Goal: Information Seeking & Learning: Learn about a topic

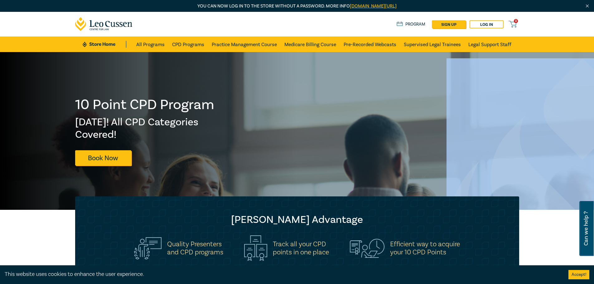
drag, startPoint x: 593, startPoint y: 46, endPoint x: 594, endPoint y: 67, distance: 20.9
click at [564, 78] on img at bounding box center [582, 234] width 272 height 352
click at [580, 273] on button "Accept!" at bounding box center [578, 274] width 21 height 9
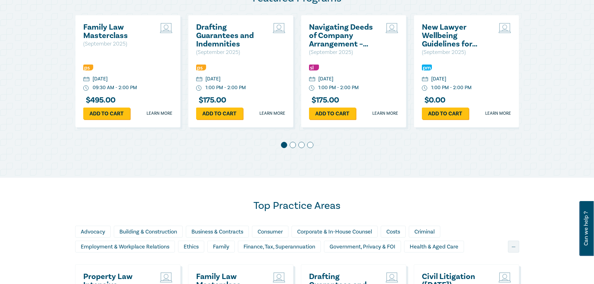
scroll to position [481, 0]
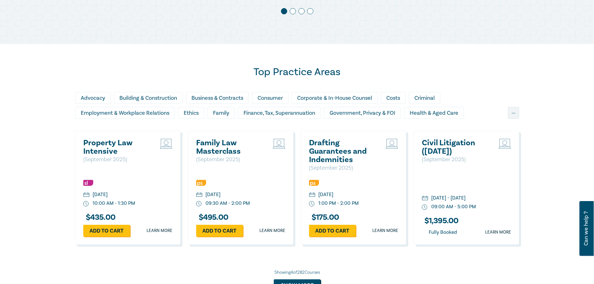
click at [520, 73] on div "Top Practice Areas Advocacy Building & Construction Business & Contracts Consum…" at bounding box center [296, 178] width 451 height 225
drag, startPoint x: 590, startPoint y: 151, endPoint x: 712, endPoint y: 196, distance: 130.1
click at [593, 196] on html "You can now log in to the store without a password. More info leocussen.edu.au/…" at bounding box center [297, 131] width 594 height 1224
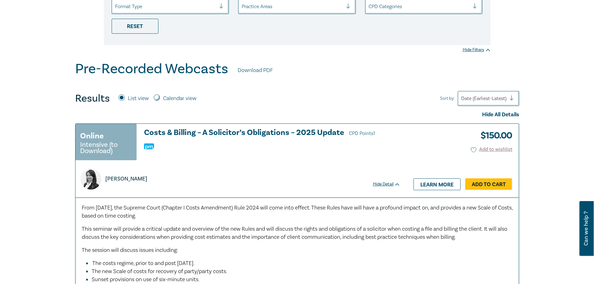
scroll to position [132, 0]
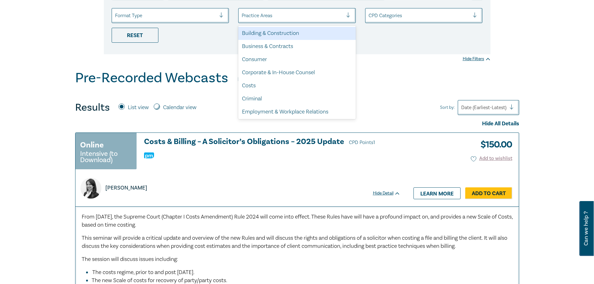
click at [304, 16] on div at bounding box center [292, 16] width 101 height 8
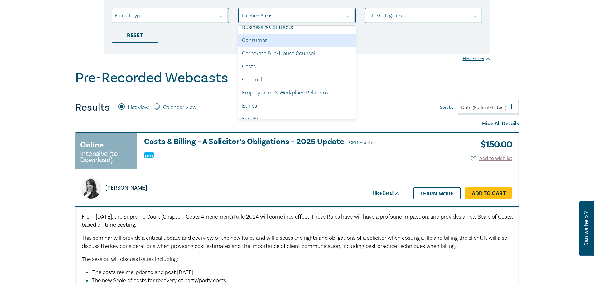
scroll to position [0, 0]
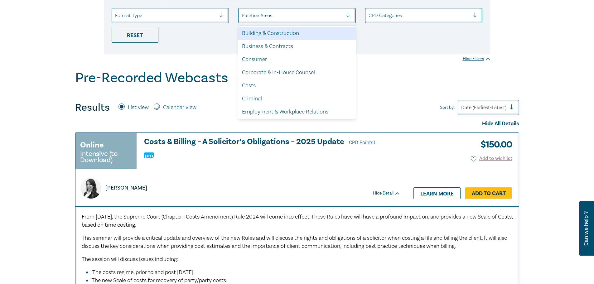
click at [288, 32] on div "Building & Construction" at bounding box center [297, 33] width 118 height 13
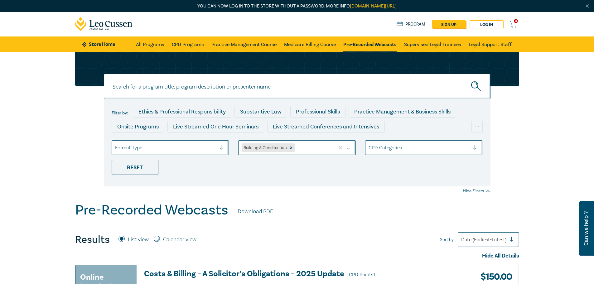
drag, startPoint x: 593, startPoint y: 12, endPoint x: 592, endPoint y: 31, distance: 18.5
click at [592, 35] on nav "0 $ NaN Store Home About us Program sign up Log in 0 Store Home All Programs CP…" at bounding box center [297, 32] width 594 height 40
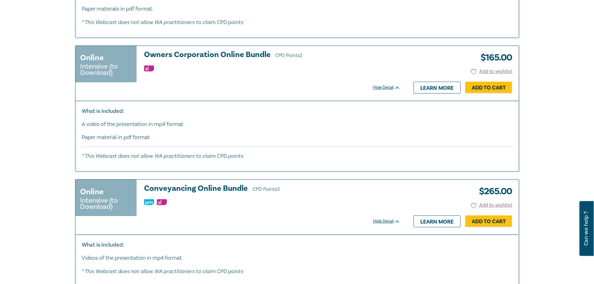
scroll to position [3054, 0]
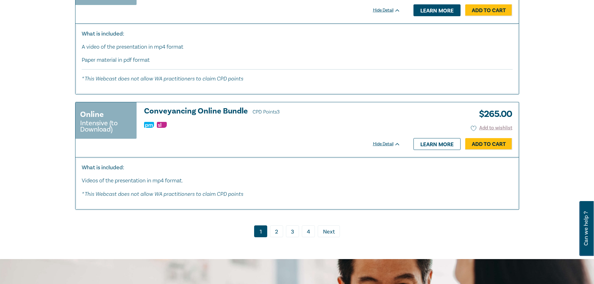
click at [449, 16] on link "Learn more" at bounding box center [436, 10] width 47 height 12
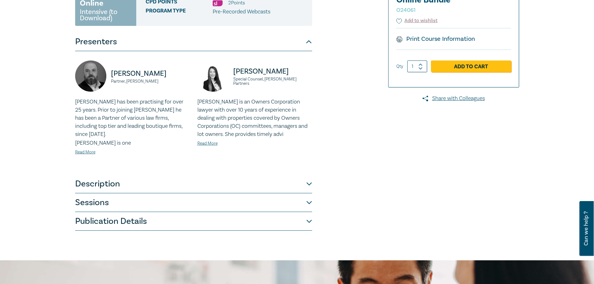
scroll to position [132, 0]
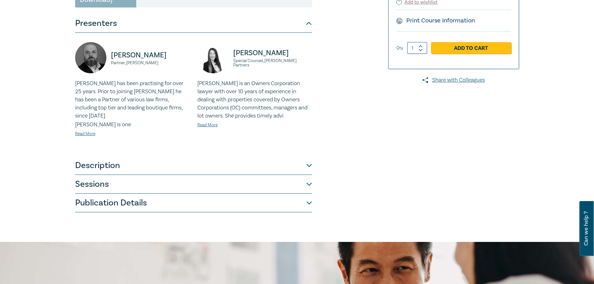
click at [305, 178] on button "Sessions" at bounding box center [193, 184] width 237 height 19
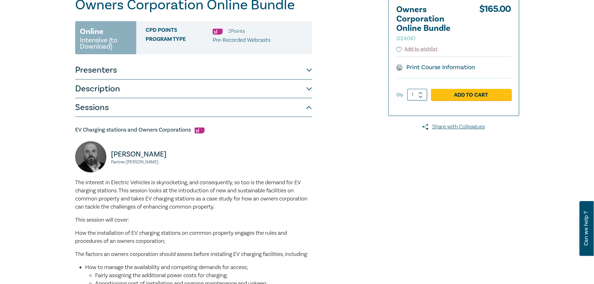
scroll to position [36, 0]
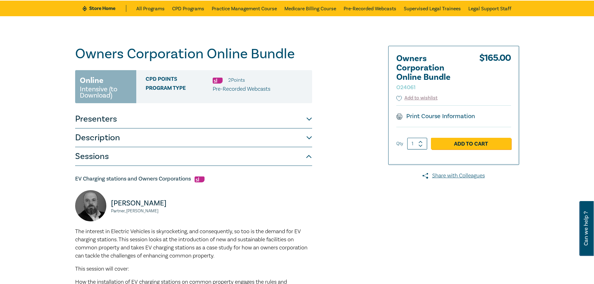
click at [311, 137] on button "Description" at bounding box center [193, 137] width 237 height 19
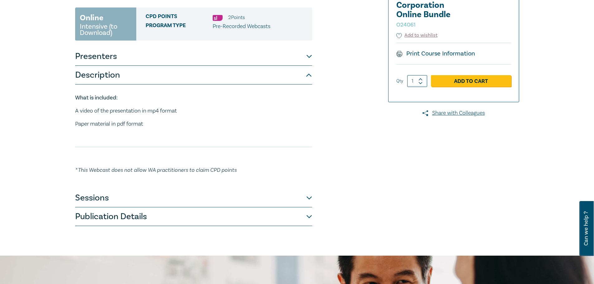
scroll to position [102, 0]
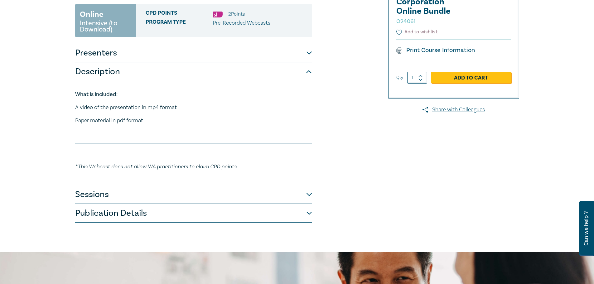
click at [303, 192] on button "Sessions" at bounding box center [193, 194] width 237 height 19
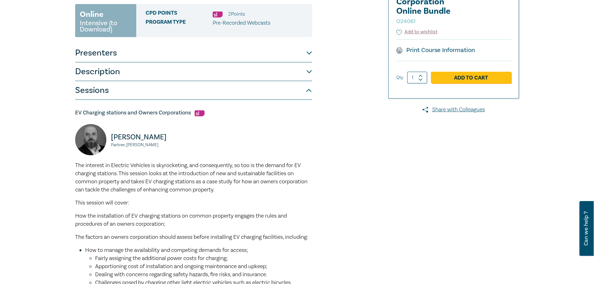
click at [312, 94] on div "Owners Corporation Online Bundle O24061 Online Intensive (to Download) CPD Poin…" at bounding box center [221, 279] width 301 height 598
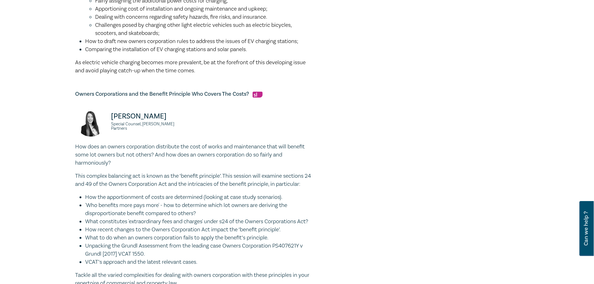
scroll to position [0, 0]
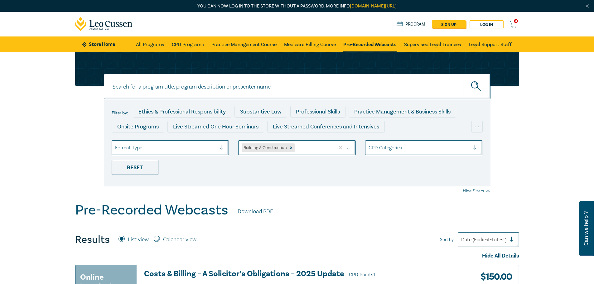
click at [309, 144] on div at bounding box center [314, 148] width 36 height 8
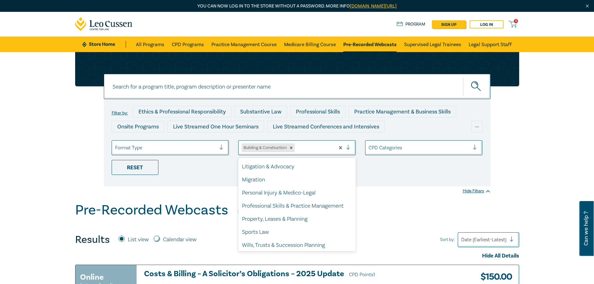
scroll to position [170, 0]
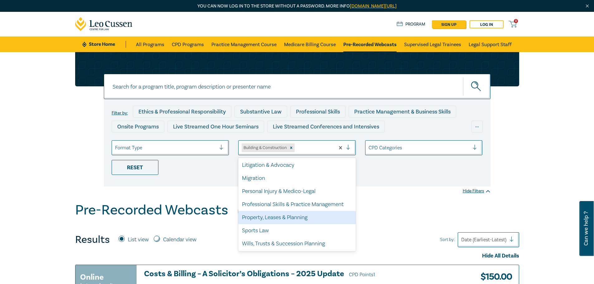
click at [290, 220] on div "Property, Leases & Planning" at bounding box center [297, 217] width 118 height 13
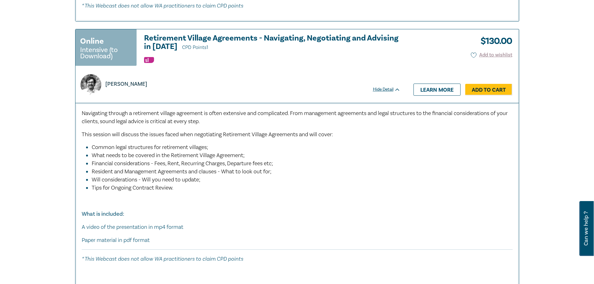
scroll to position [753, 0]
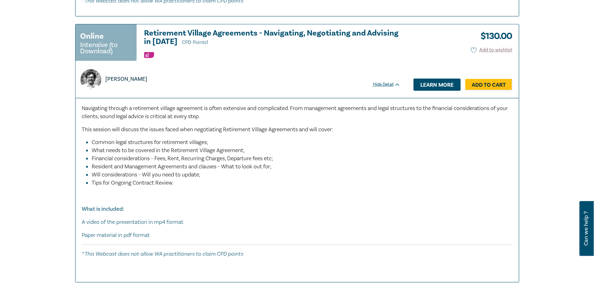
click at [444, 84] on link "Learn more" at bounding box center [436, 85] width 47 height 12
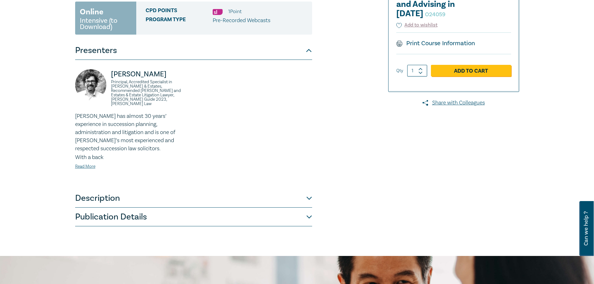
scroll to position [225, 0]
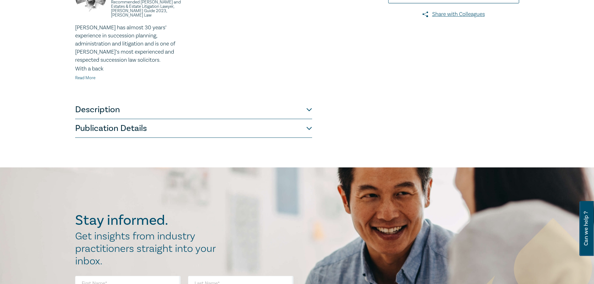
click at [88, 75] on link "Read More" at bounding box center [85, 78] width 20 height 6
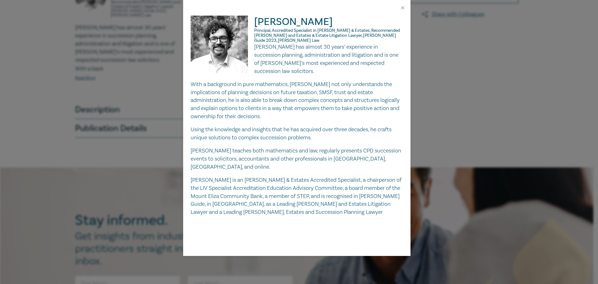
click at [465, 91] on div "Greg Russo Principal, Accredited Specialist in Wills & Estates, Recommended Wil…" at bounding box center [299, 142] width 598 height 284
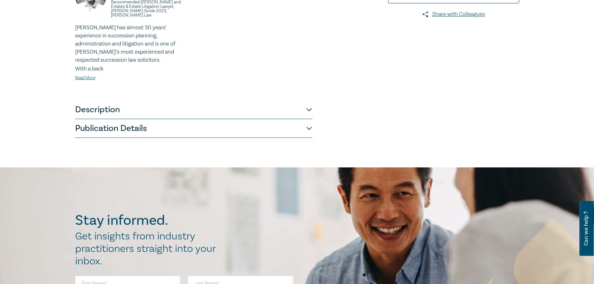
click at [309, 103] on button "Description" at bounding box center [193, 109] width 237 height 19
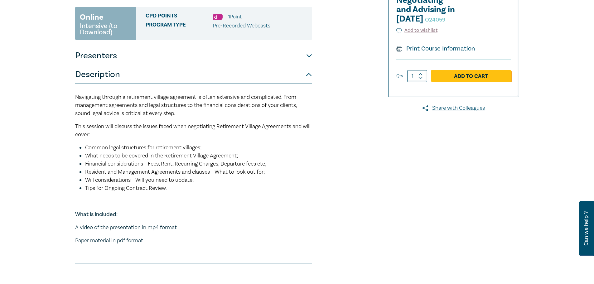
scroll to position [0, 0]
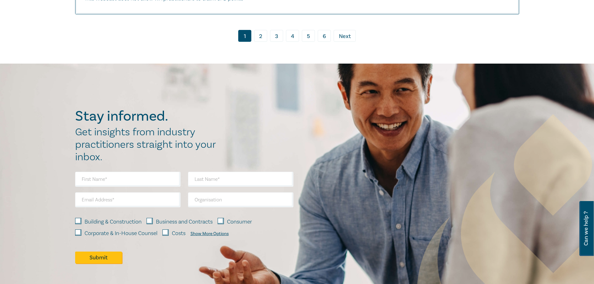
scroll to position [3575, 0]
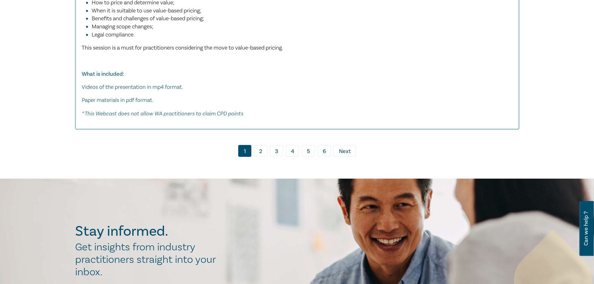
click at [262, 157] on link "2" at bounding box center [260, 151] width 13 height 12
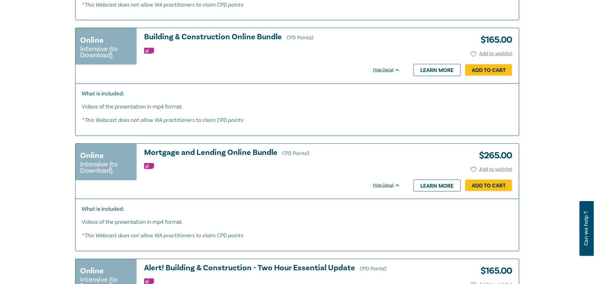
scroll to position [1680, 0]
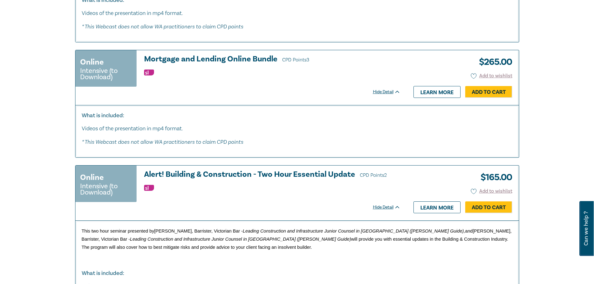
click at [441, 92] on link "Learn more" at bounding box center [436, 92] width 47 height 12
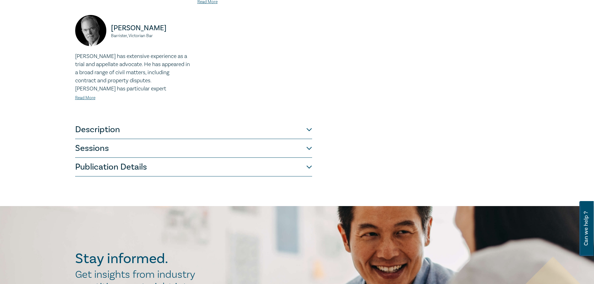
scroll to position [270, 0]
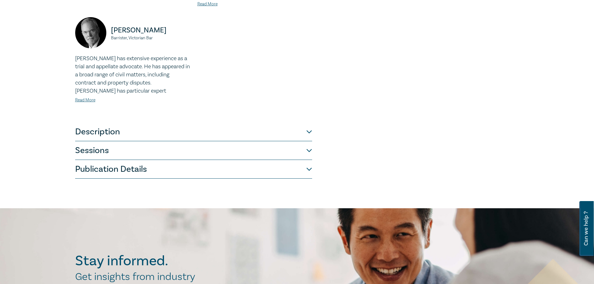
click at [306, 141] on button "Sessions" at bounding box center [193, 150] width 237 height 19
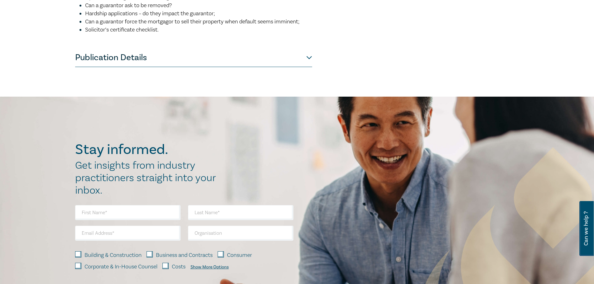
scroll to position [196, 0]
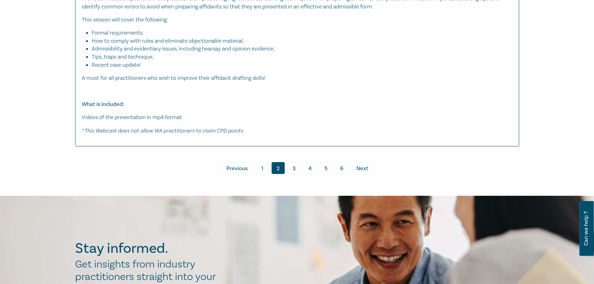
scroll to position [2670, 0]
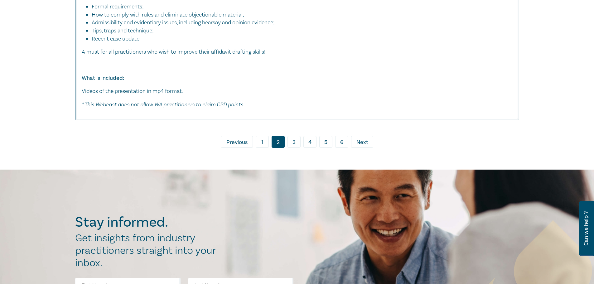
click at [298, 143] on link "3" at bounding box center [293, 142] width 13 height 12
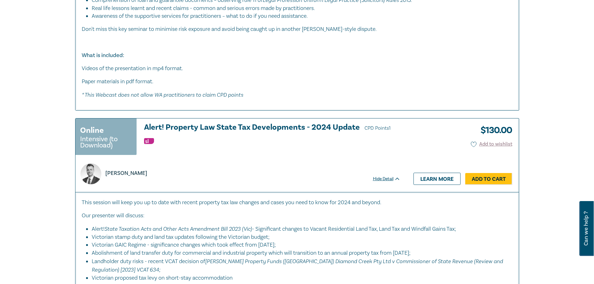
scroll to position [1694, 0]
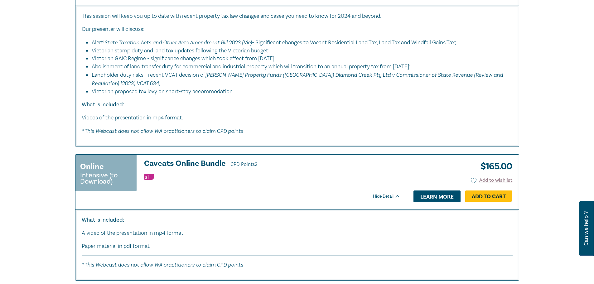
click at [435, 198] on link "Learn more" at bounding box center [436, 196] width 47 height 12
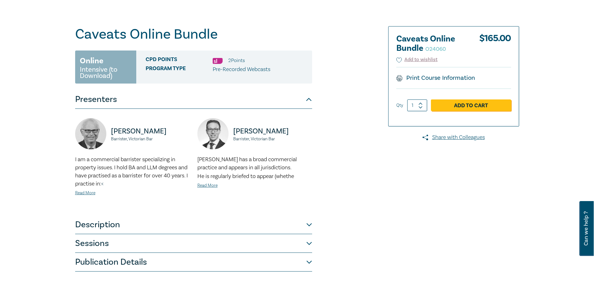
scroll to position [112, 0]
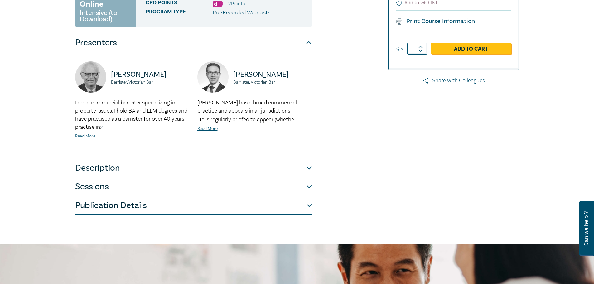
click at [305, 185] on button "Sessions" at bounding box center [193, 186] width 237 height 19
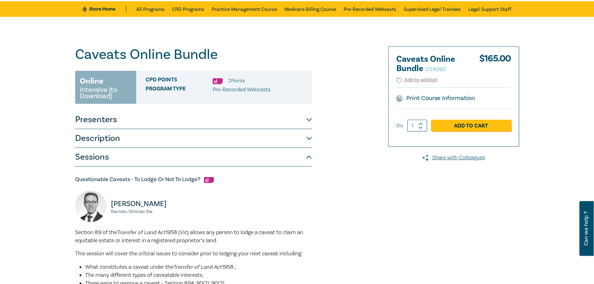
scroll to position [0, 0]
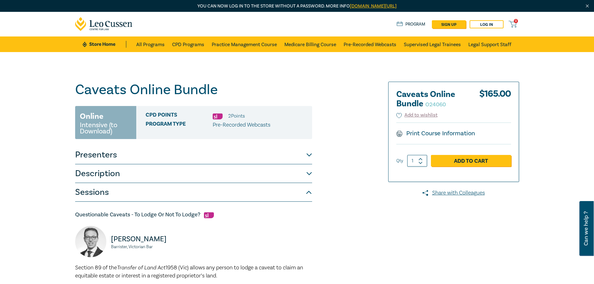
drag, startPoint x: 291, startPoint y: 139, endPoint x: 97, endPoint y: 82, distance: 201.9
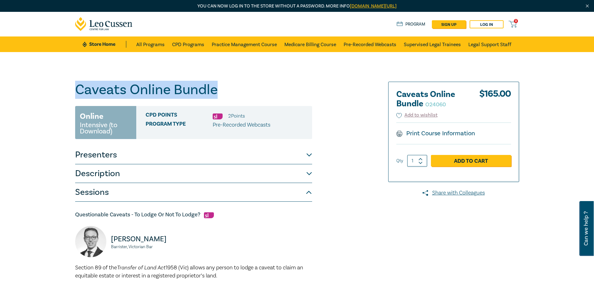
drag, startPoint x: 76, startPoint y: 86, endPoint x: 227, endPoint y: 89, distance: 151.5
click at [227, 89] on h1 "Caveats Online Bundle O24060" at bounding box center [193, 90] width 237 height 16
copy h1 "Caveats Online Bundle"
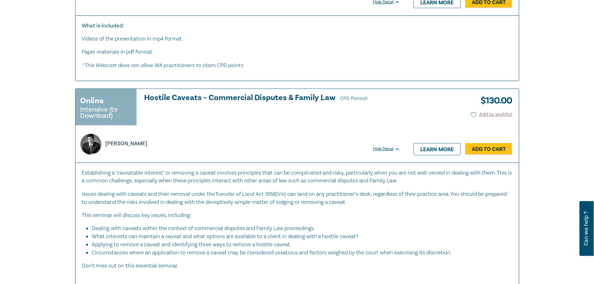
scroll to position [2686, 0]
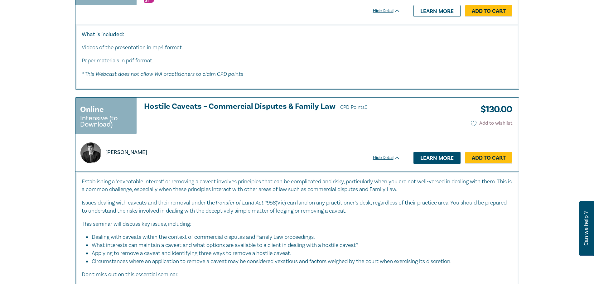
click at [426, 159] on link "Learn more" at bounding box center [436, 158] width 47 height 12
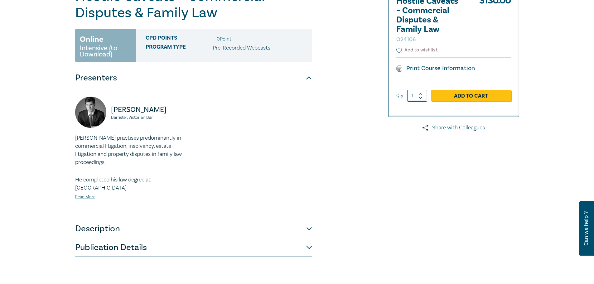
scroll to position [124, 0]
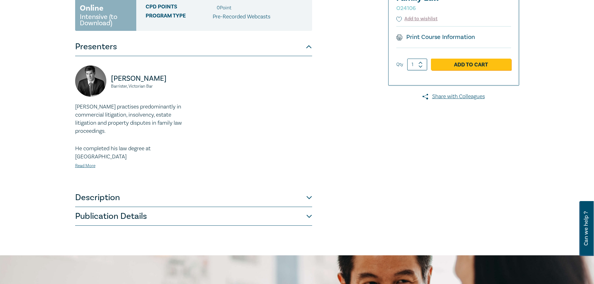
click at [305, 189] on button "Description" at bounding box center [193, 197] width 237 height 19
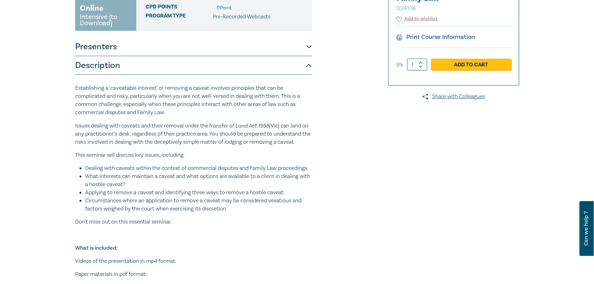
scroll to position [0, 0]
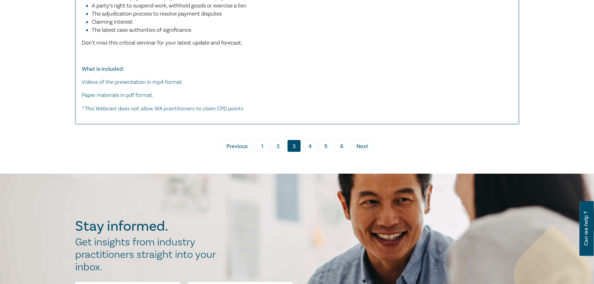
click at [260, 146] on link "1" at bounding box center [262, 146] width 13 height 12
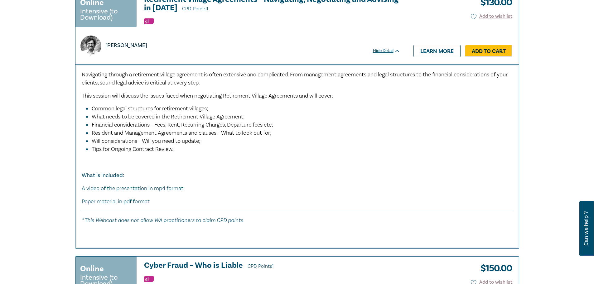
scroll to position [748, 0]
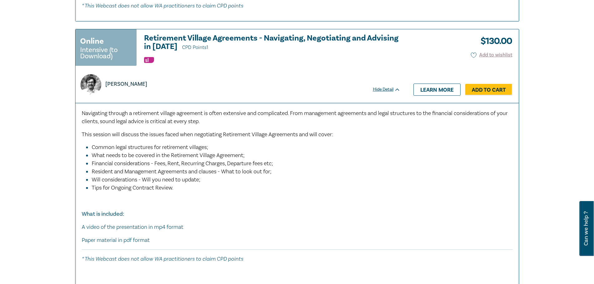
click at [285, 41] on h3 "Retirement Village Agreements - Navigating, Negotiating and Advising in 2024 CP…" at bounding box center [272, 43] width 256 height 18
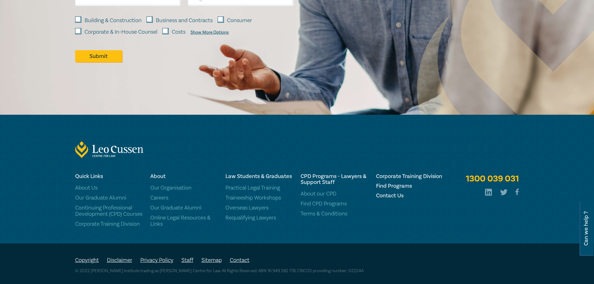
scroll to position [395, 0]
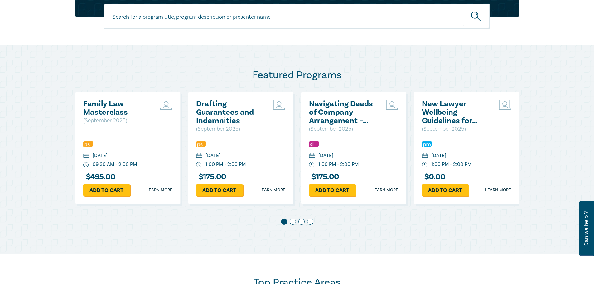
scroll to position [260, 0]
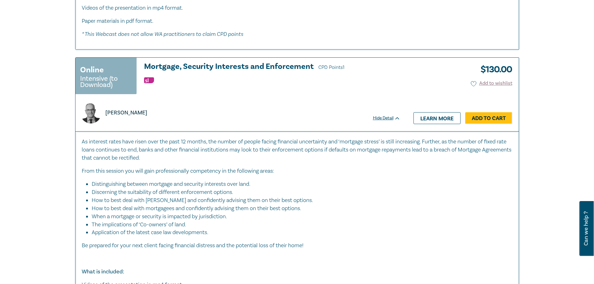
scroll to position [1266, 0]
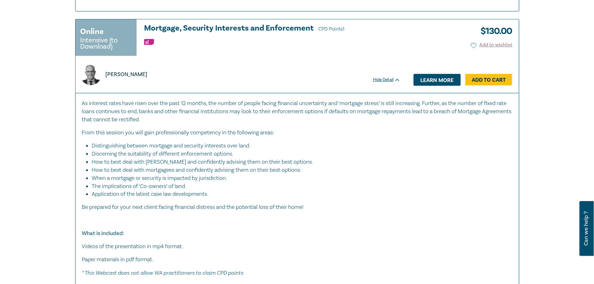
click at [427, 84] on link "Learn more" at bounding box center [436, 80] width 47 height 12
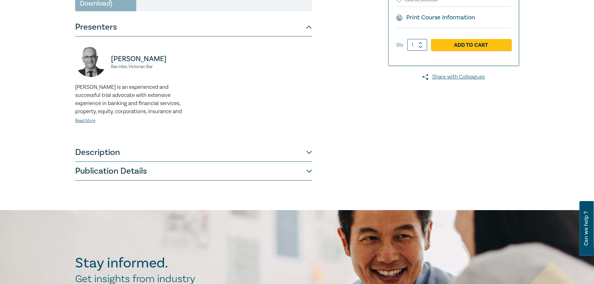
scroll to position [145, 0]
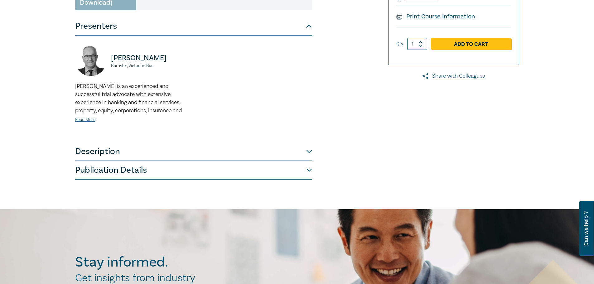
click at [305, 147] on button "Description" at bounding box center [193, 151] width 237 height 19
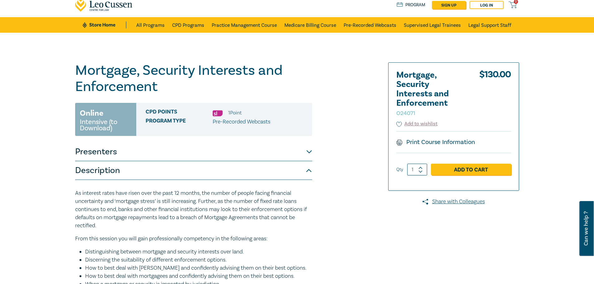
scroll to position [6, 0]
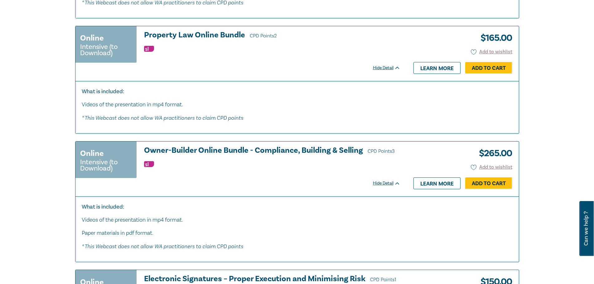
scroll to position [2217, 0]
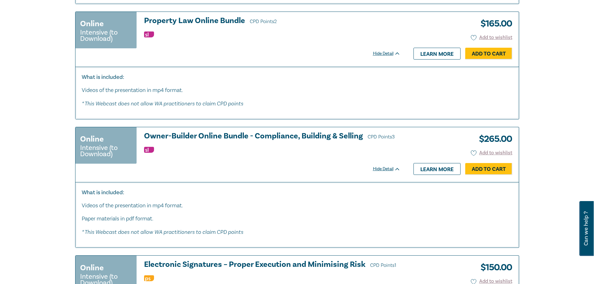
click at [346, 141] on h3 "Owner-Builder Online Bundle - Compliance, Building & Selling CPD Points 3" at bounding box center [272, 136] width 256 height 9
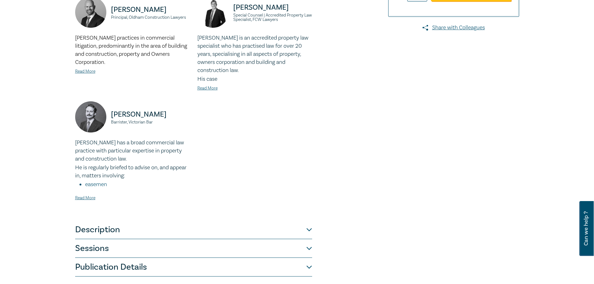
scroll to position [249, 0]
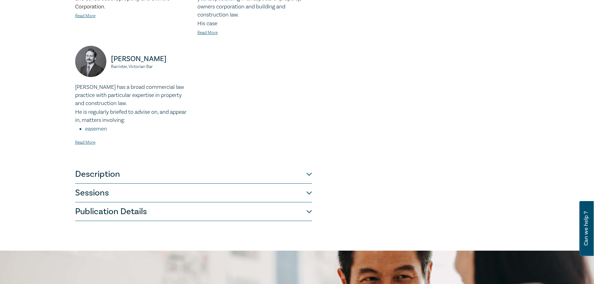
click at [306, 184] on button "Sessions" at bounding box center [193, 193] width 237 height 19
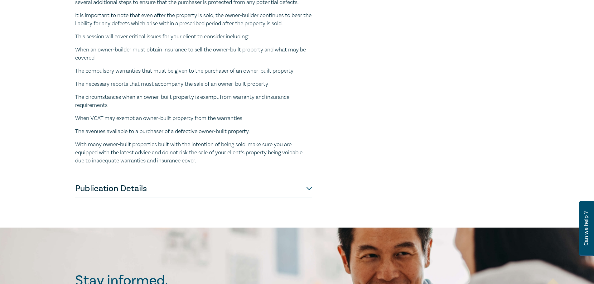
scroll to position [688, 0]
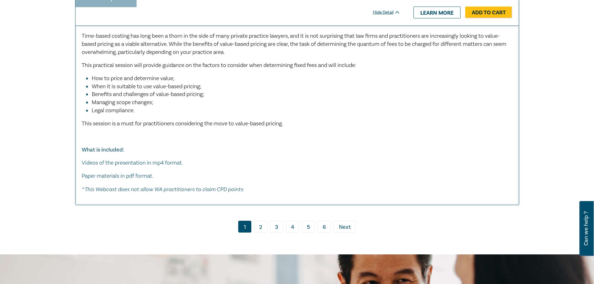
scroll to position [3614, 0]
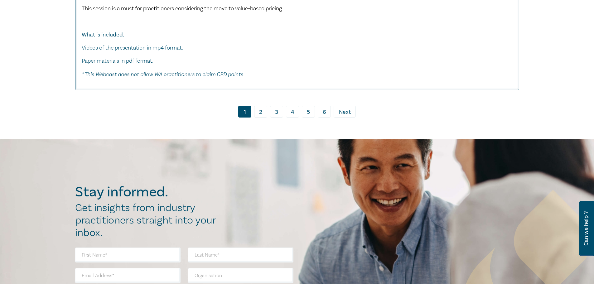
click at [261, 118] on link "2" at bounding box center [260, 112] width 13 height 12
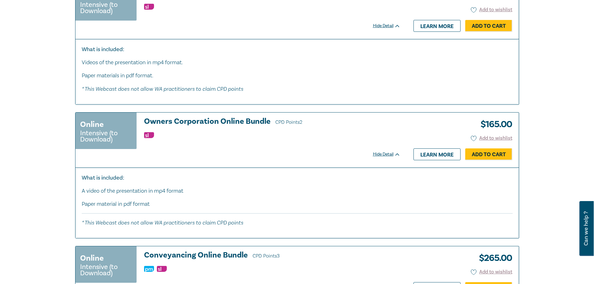
scroll to position [1057, 0]
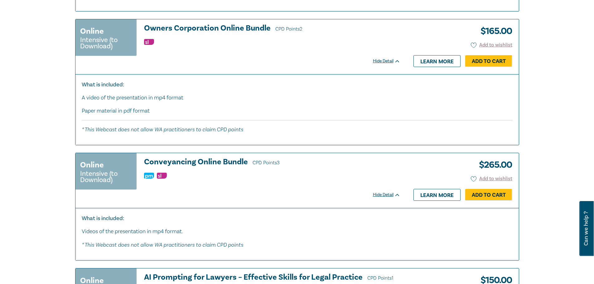
click at [199, 32] on h3 "Owners Corporation Online Bundle CPD Points 2" at bounding box center [272, 28] width 256 height 9
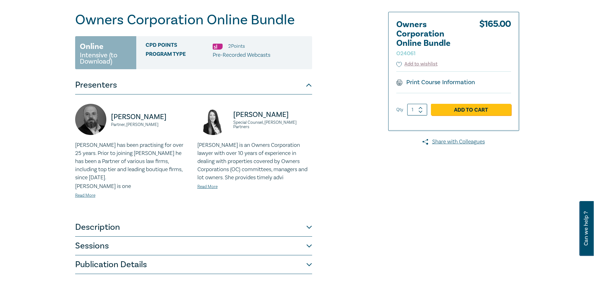
scroll to position [142, 0]
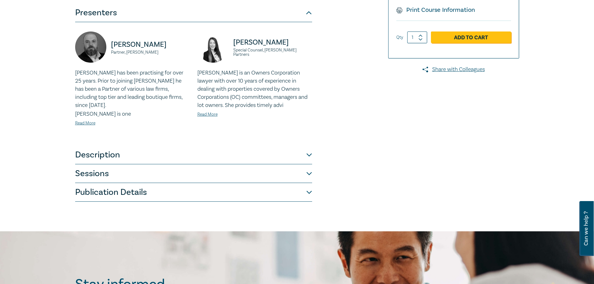
click at [311, 164] on button "Sessions" at bounding box center [193, 173] width 237 height 19
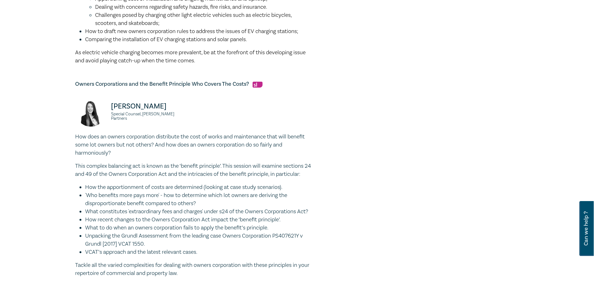
scroll to position [494, 0]
